Goal: Transaction & Acquisition: Purchase product/service

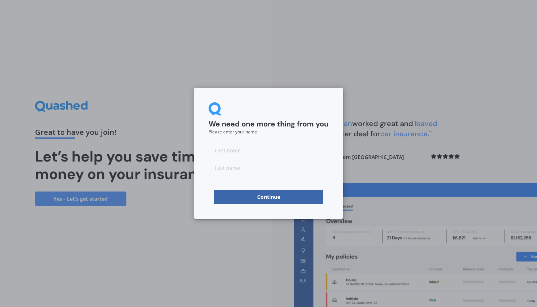
click at [253, 148] on input at bounding box center [269, 150] width 120 height 15
type input "[PERSON_NAME]"
click at [268, 169] on input at bounding box center [269, 167] width 120 height 15
type input "Corban"
click at [269, 226] on div "We need one more thing from you Please enter your name [PERSON_NAME] Continue" at bounding box center [268, 153] width 537 height 307
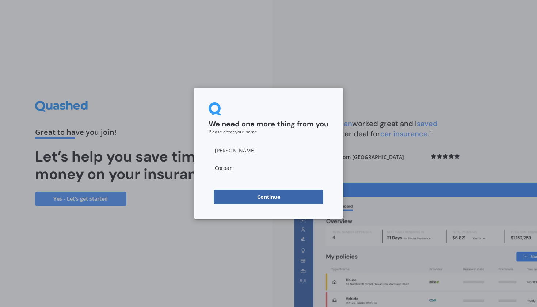
click at [263, 196] on button "Continue" at bounding box center [269, 197] width 110 height 15
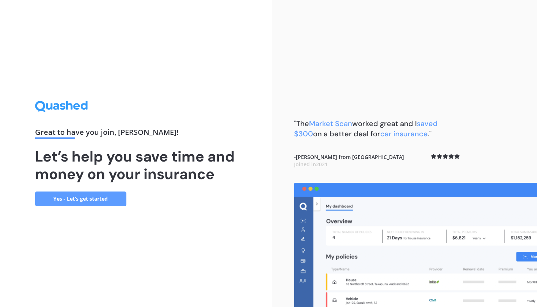
click at [102, 197] on link "Yes - Let’s get started" at bounding box center [80, 198] width 91 height 15
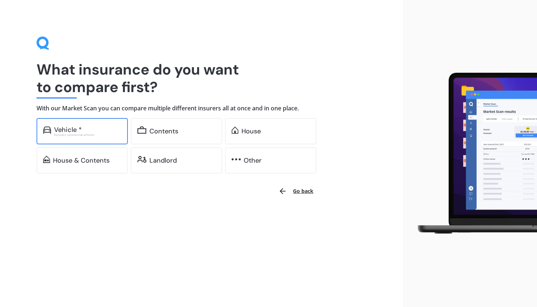
click at [91, 134] on div "Excludes commercial vehicles" at bounding box center [87, 134] width 67 height 3
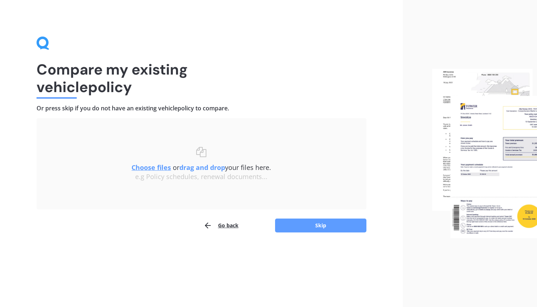
click at [146, 168] on u "Choose files" at bounding box center [150, 167] width 39 height 9
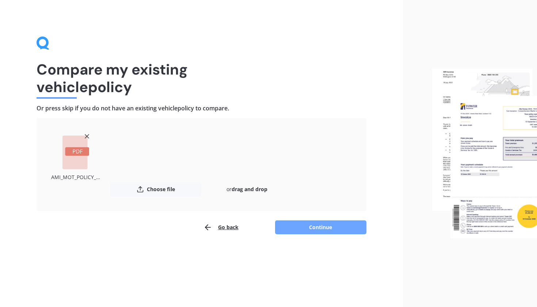
click at [309, 227] on button "Continue" at bounding box center [320, 227] width 91 height 14
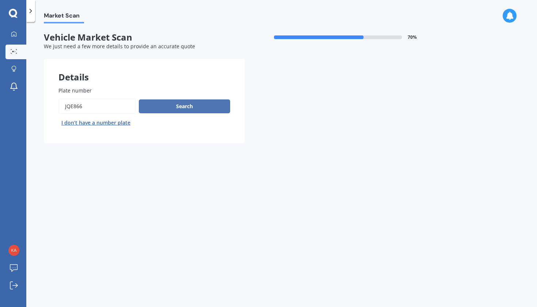
click at [190, 105] on button "Search" at bounding box center [184, 106] width 91 height 14
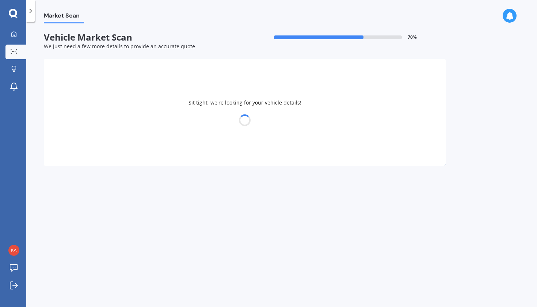
select select "KIA"
select select "SORENTO"
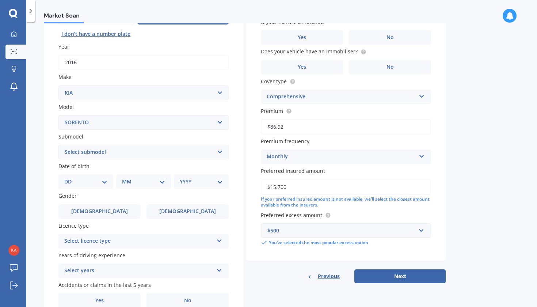
scroll to position [90, 0]
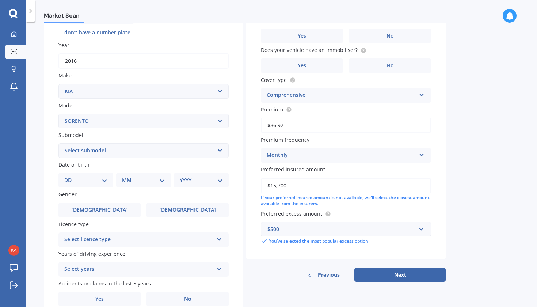
select select "(ALL OTHER)"
select select "11"
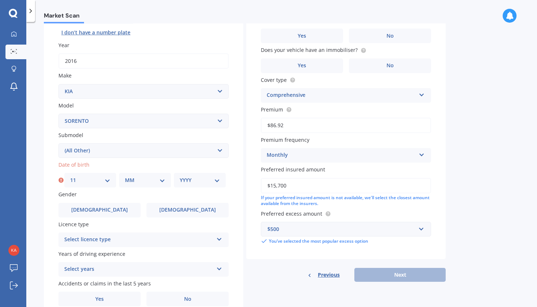
select select "08"
select select "1969"
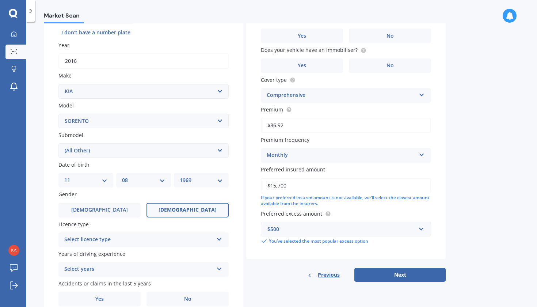
click at [171, 205] on label "[DEMOGRAPHIC_DATA]" at bounding box center [187, 210] width 82 height 15
click at [0, 0] on input "[DEMOGRAPHIC_DATA]" at bounding box center [0, 0] width 0 height 0
click at [177, 237] on div "Select licence type" at bounding box center [138, 239] width 149 height 9
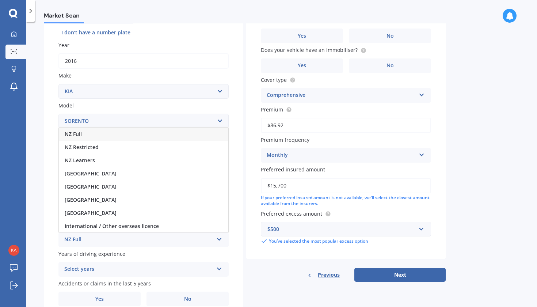
click at [175, 131] on div "NZ Full" at bounding box center [143, 133] width 169 height 13
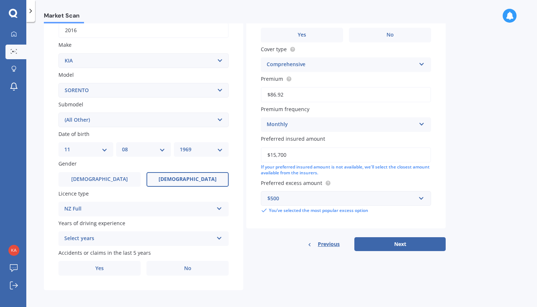
scroll to position [121, 0]
click at [201, 236] on div "Select years" at bounding box center [138, 238] width 149 height 9
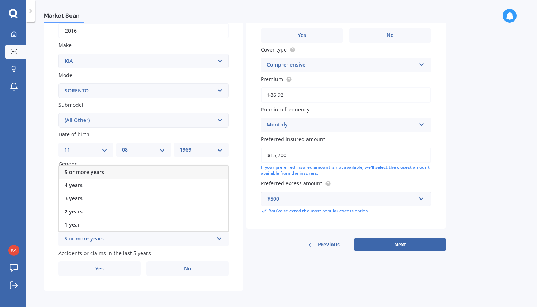
click at [191, 171] on div "5 or more years" at bounding box center [143, 171] width 169 height 13
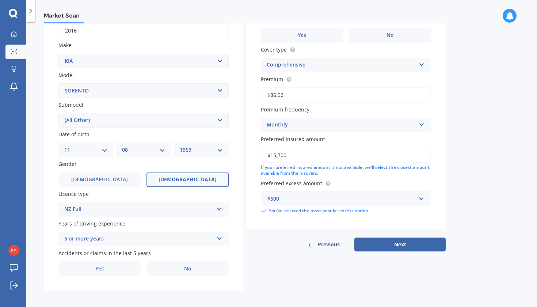
scroll to position [0, 0]
click at [188, 265] on span "No" at bounding box center [187, 268] width 7 height 6
click at [0, 0] on input "No" at bounding box center [0, 0] width 0 height 0
click at [188, 265] on span "No" at bounding box center [187, 268] width 7 height 6
click at [0, 0] on input "No" at bounding box center [0, 0] width 0 height 0
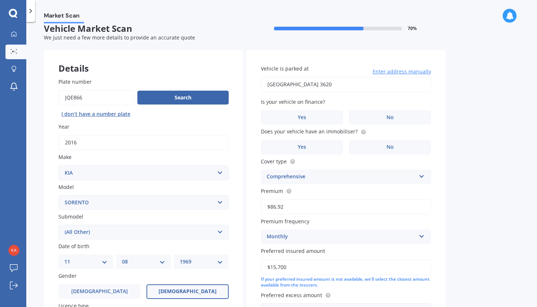
scroll to position [10, 0]
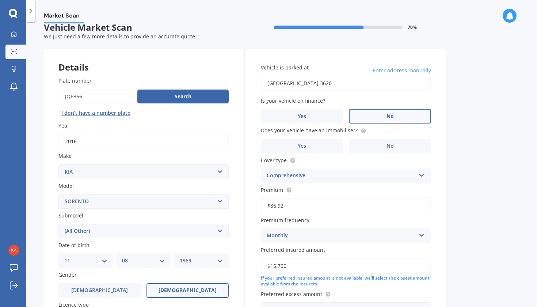
click at [409, 114] on label "No" at bounding box center [390, 116] width 82 height 15
click at [0, 0] on input "No" at bounding box center [0, 0] width 0 height 0
click at [398, 141] on label "No" at bounding box center [390, 146] width 82 height 15
click at [0, 0] on input "No" at bounding box center [0, 0] width 0 height 0
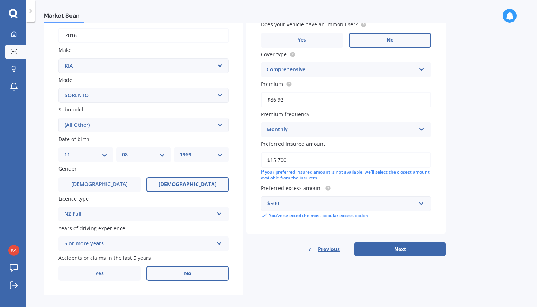
scroll to position [118, 0]
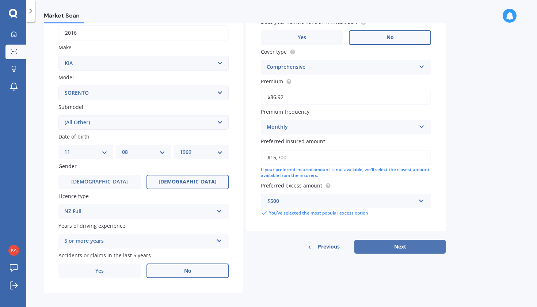
click at [411, 242] on button "Next" at bounding box center [399, 247] width 91 height 14
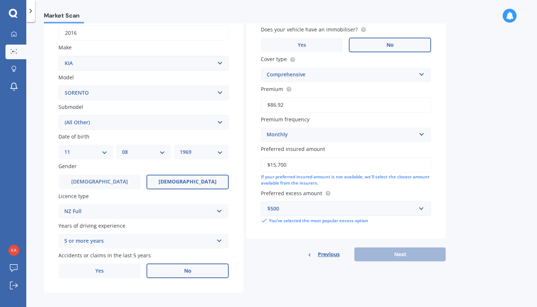
scroll to position [49, 0]
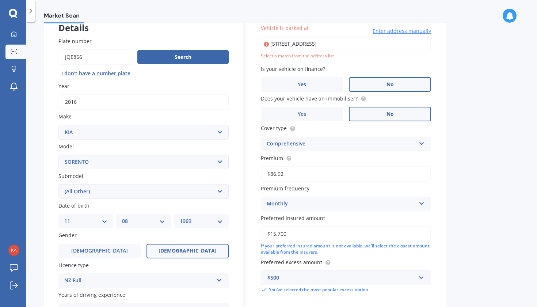
type input "[STREET_ADDRESS]"
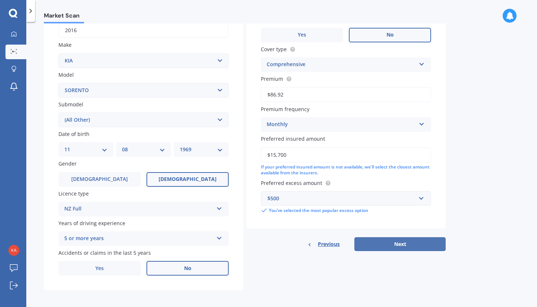
scroll to position [121, 0]
click at [392, 242] on button "Next" at bounding box center [399, 244] width 91 height 14
select select "11"
select select "08"
select select "1969"
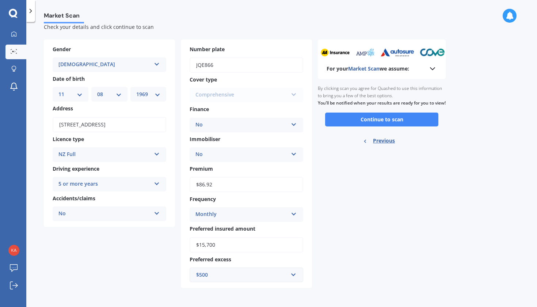
scroll to position [0, 0]
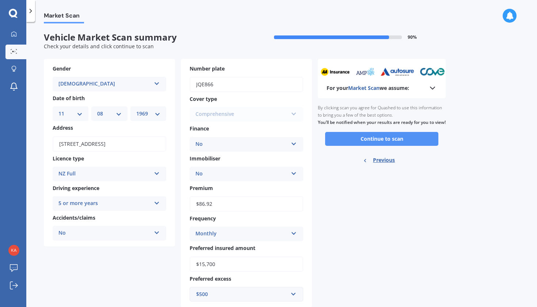
click at [414, 144] on button "Continue to scan" at bounding box center [381, 139] width 113 height 14
